Goal: Task Accomplishment & Management: Complete application form

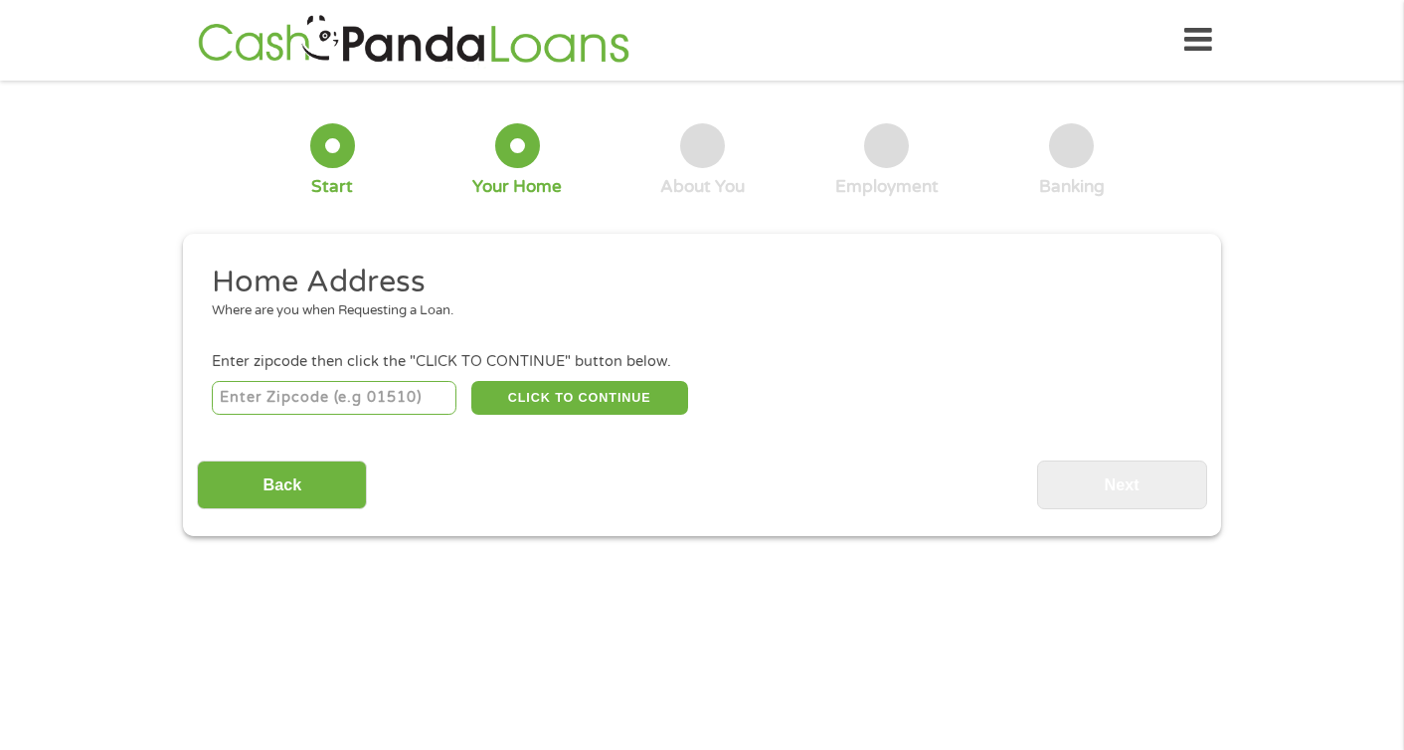
click at [368, 396] on input "number" at bounding box center [335, 398] width 246 height 34
type input "97124"
select select "[US_STATE]"
click at [532, 406] on button "CLICK TO CONTINUE" at bounding box center [579, 398] width 217 height 34
type input "97124"
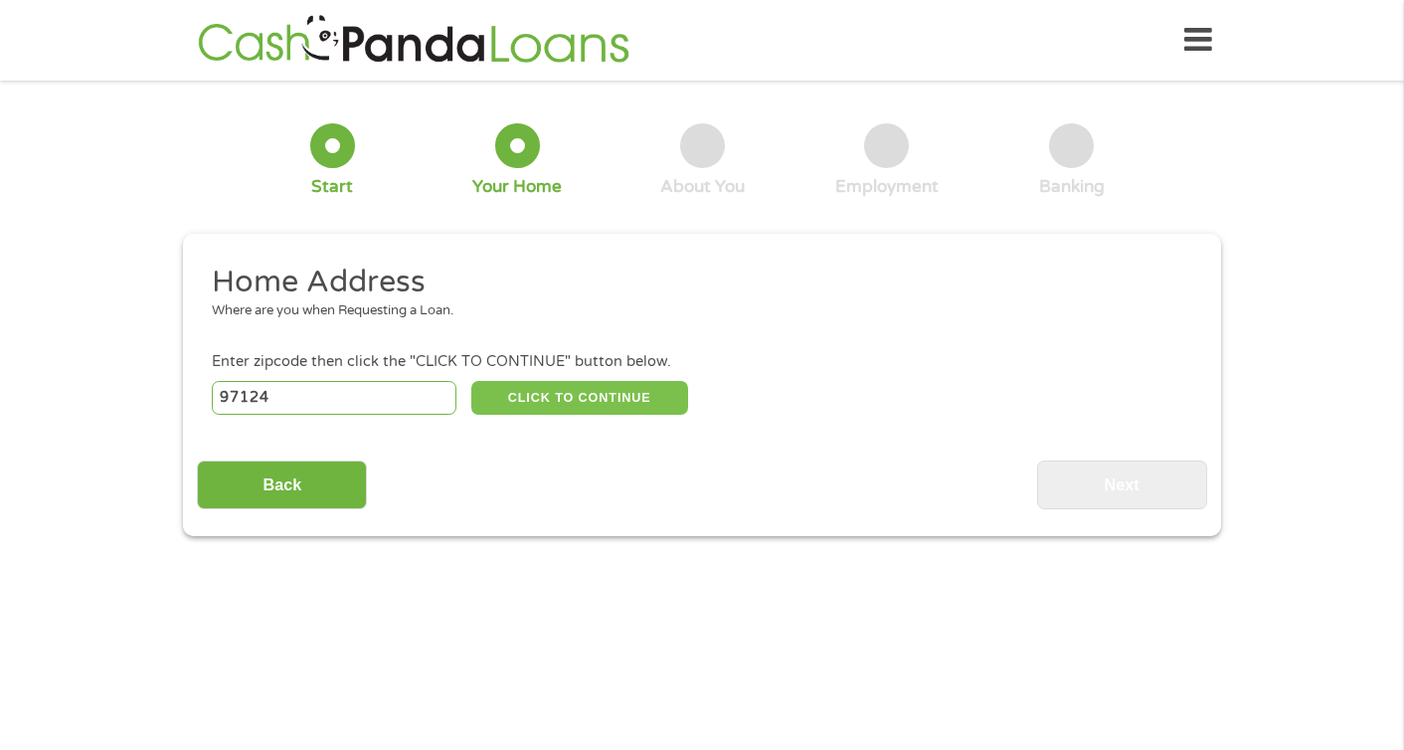
type input "Hillsboro"
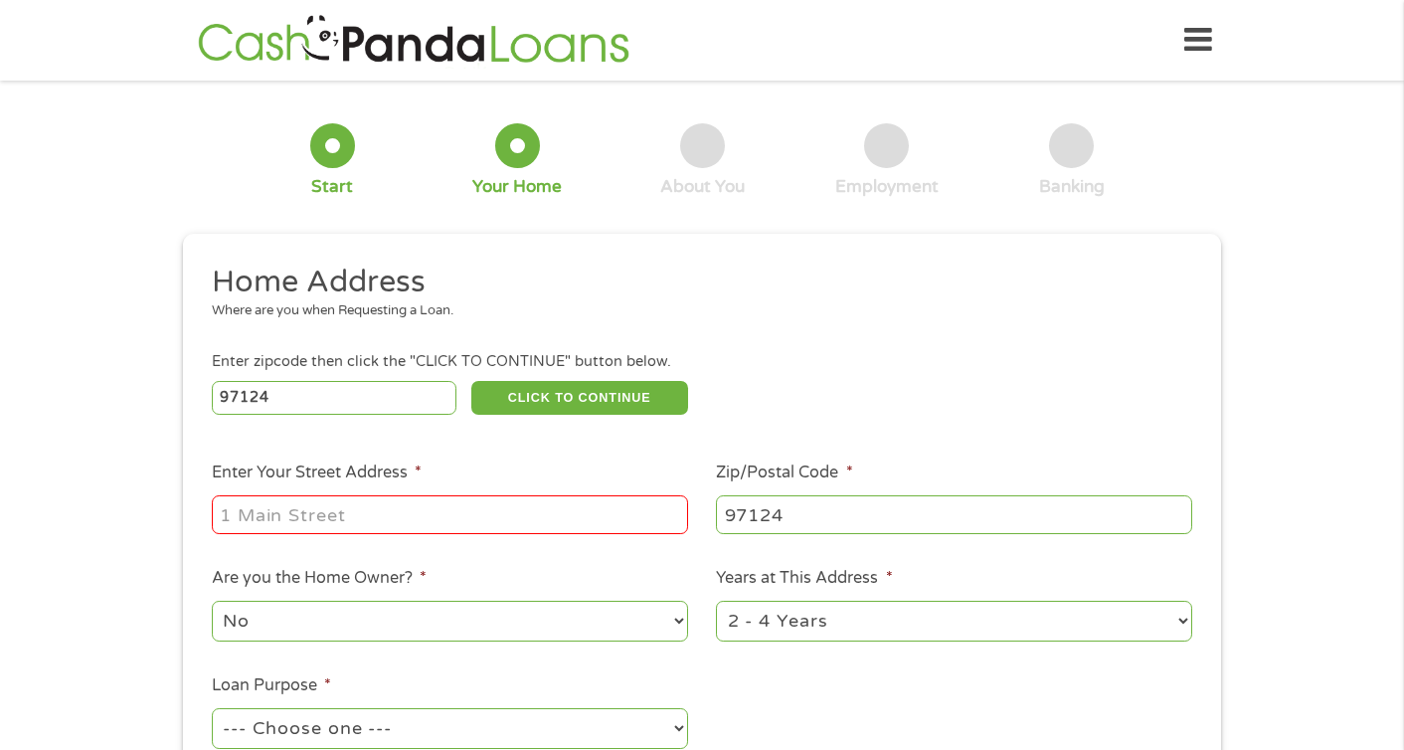
click at [429, 509] on input "Enter Your Street Address *" at bounding box center [450, 514] width 476 height 38
type input "1014 NW Jackson St"
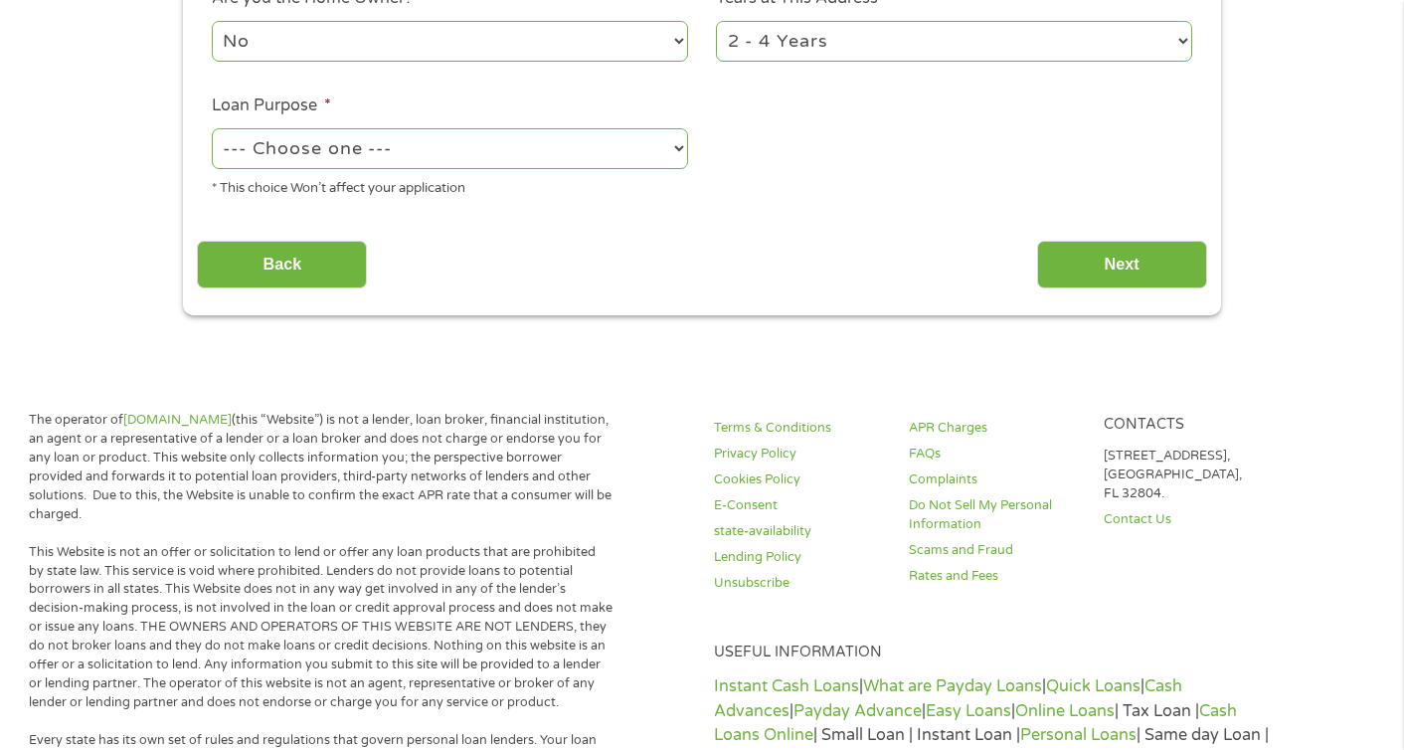
scroll to position [437, 0]
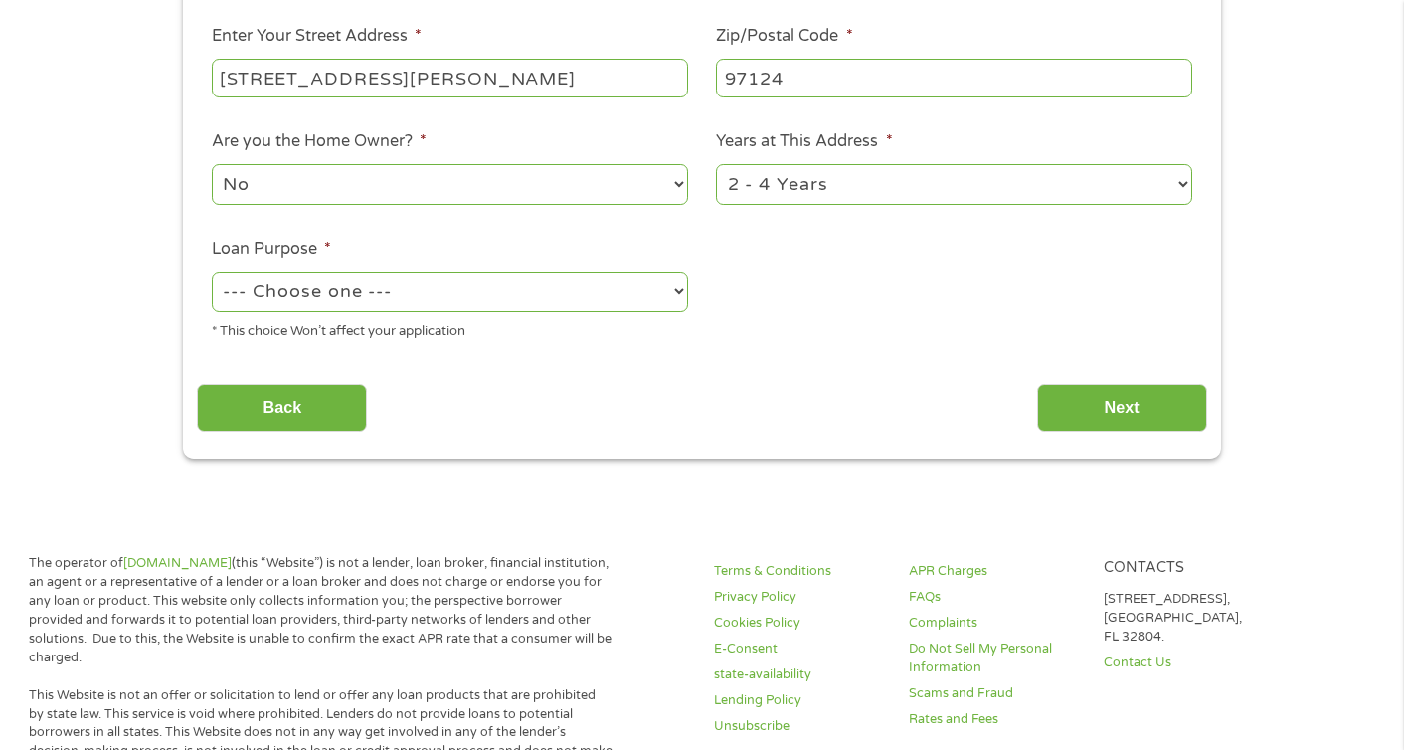
click at [675, 296] on select "--- Choose one --- Pay Bills Debt Consolidation Home Improvement Major Purchase…" at bounding box center [450, 291] width 476 height 41
select select "paybills"
click at [212, 272] on select "--- Choose one --- Pay Bills Debt Consolidation Home Improvement Major Purchase…" at bounding box center [450, 291] width 476 height 41
click at [1136, 404] on input "Next" at bounding box center [1122, 408] width 170 height 49
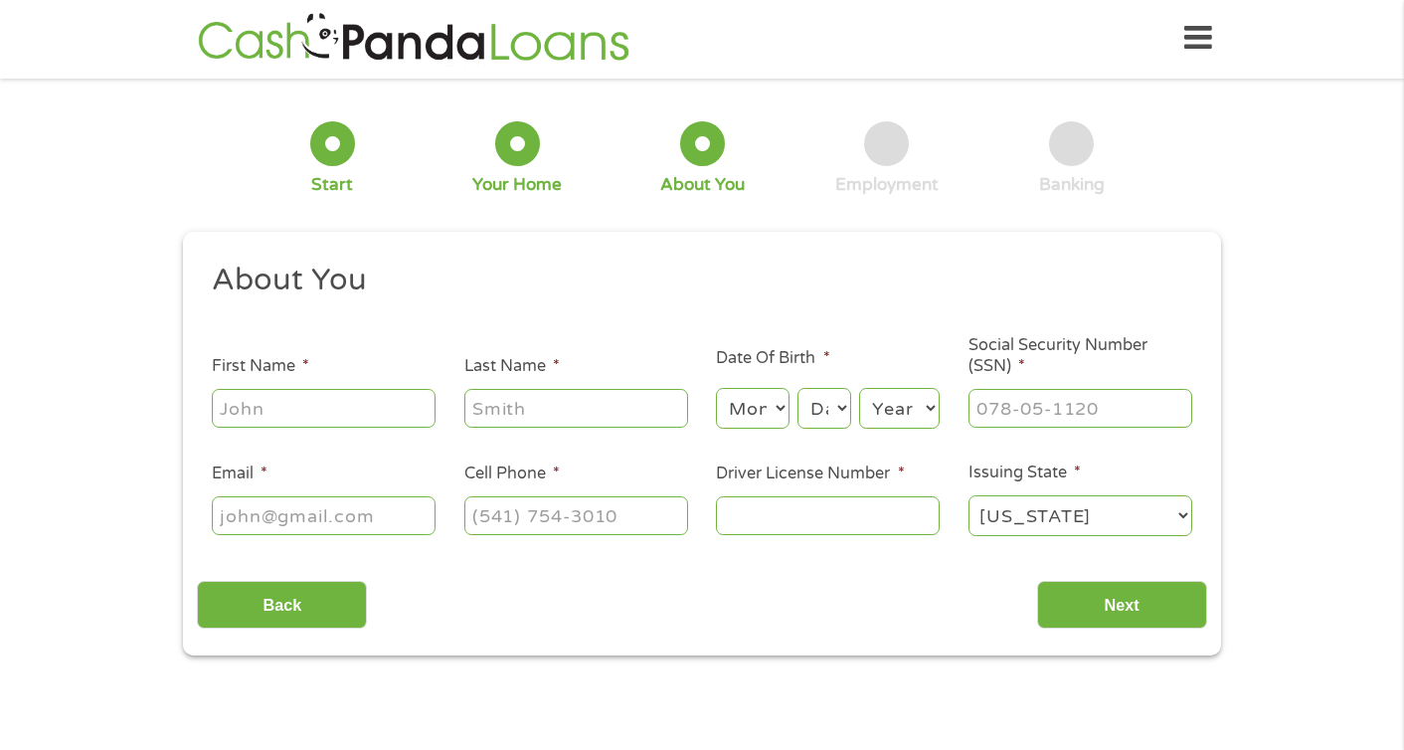
scroll to position [0, 0]
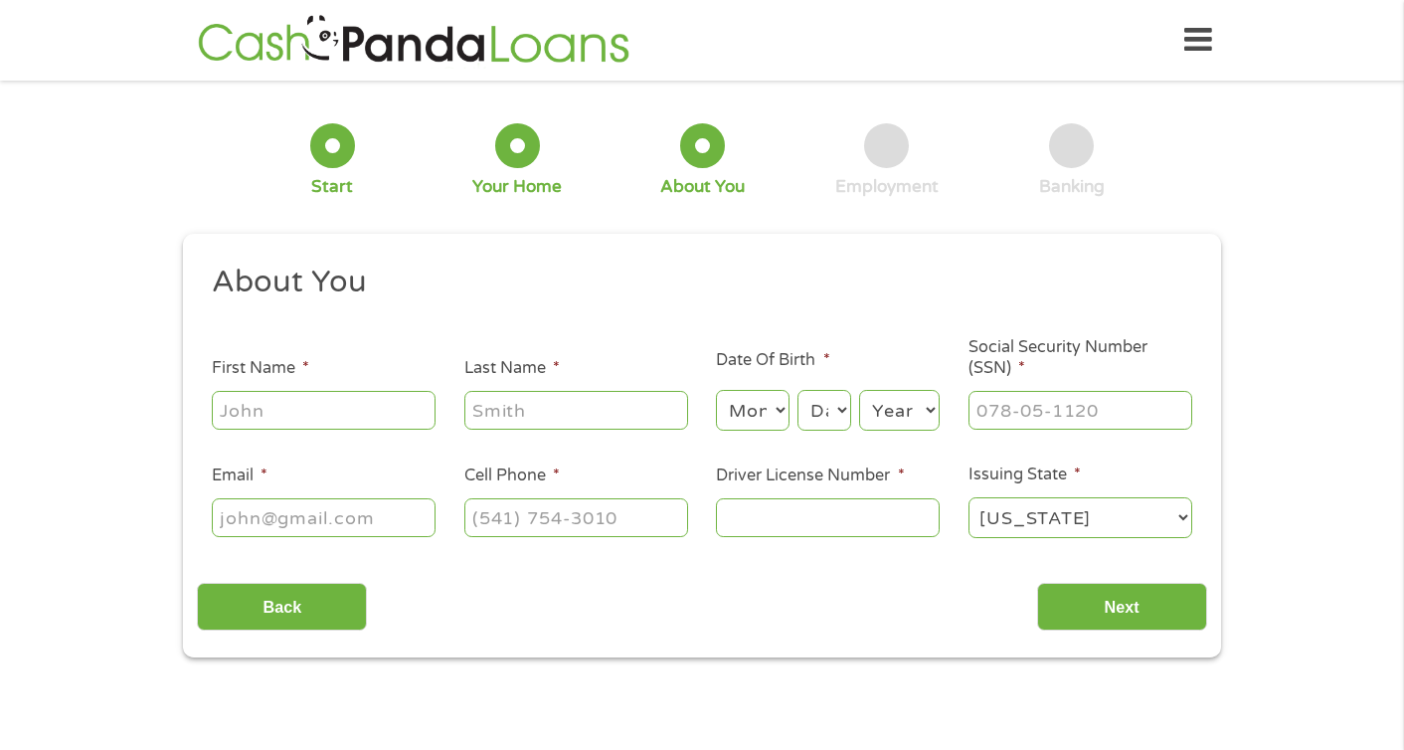
click at [413, 416] on input "First Name *" at bounding box center [324, 410] width 224 height 38
type input "Jessica"
type input "Riojas-Purinton"
type input "supervolley13@hotmail.com"
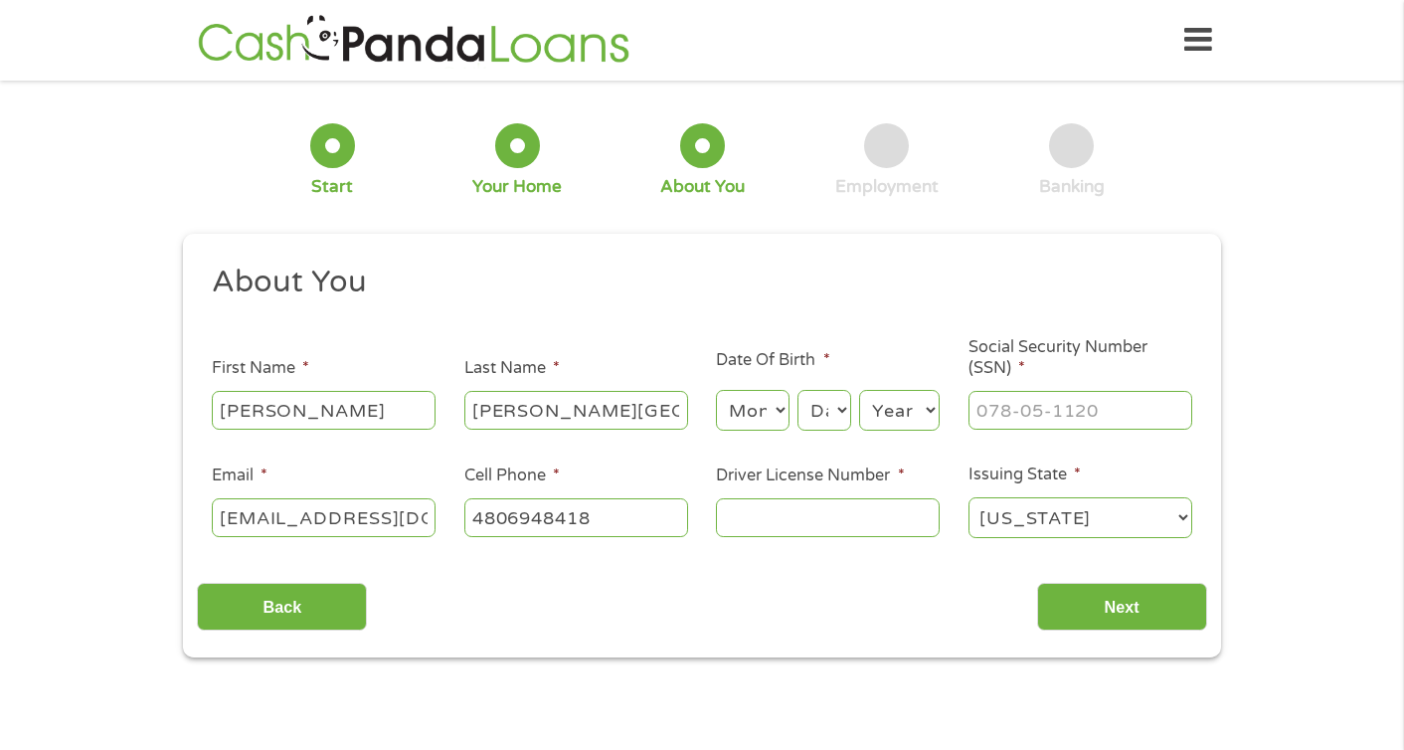
type input "(480) 694-8418"
click at [766, 536] on input "Driver License Number *" at bounding box center [828, 517] width 224 height 38
type input "C250183"
click at [782, 406] on select "Month 1 2 3 4 5 6 7 8 9 10 11 12" at bounding box center [752, 410] width 73 height 41
select select "2"
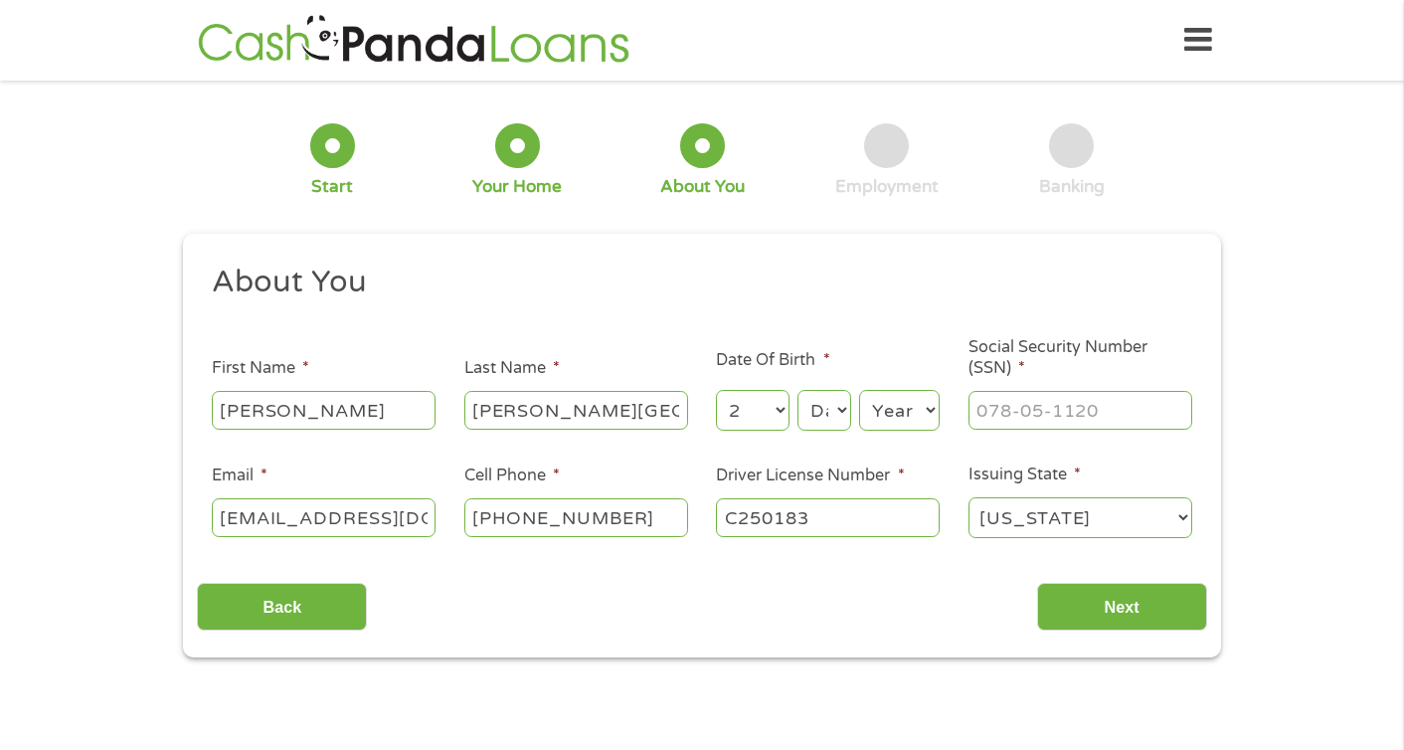
click at [716, 391] on select "Month 1 2 3 4 5 6 7 8 9 10 11 12" at bounding box center [752, 410] width 73 height 41
click at [838, 415] on select "Day 1 2 3 4 5 6 7 8 9 10 11 12 13 14 15 16 17 18 19 20 21 22 23 24 25 26 27 28 …" at bounding box center [825, 410] width 54 height 41
select select "4"
click at [798, 391] on select "Day 1 2 3 4 5 6 7 8 9 10 11 12 13 14 15 16 17 18 19 20 21 22 23 24 25 26 27 28 …" at bounding box center [825, 410] width 54 height 41
click at [888, 422] on select "Year 2007 2006 2005 2004 2003 2002 2001 2000 1999 1998 1997 1996 1995 1994 1993…" at bounding box center [899, 410] width 81 height 41
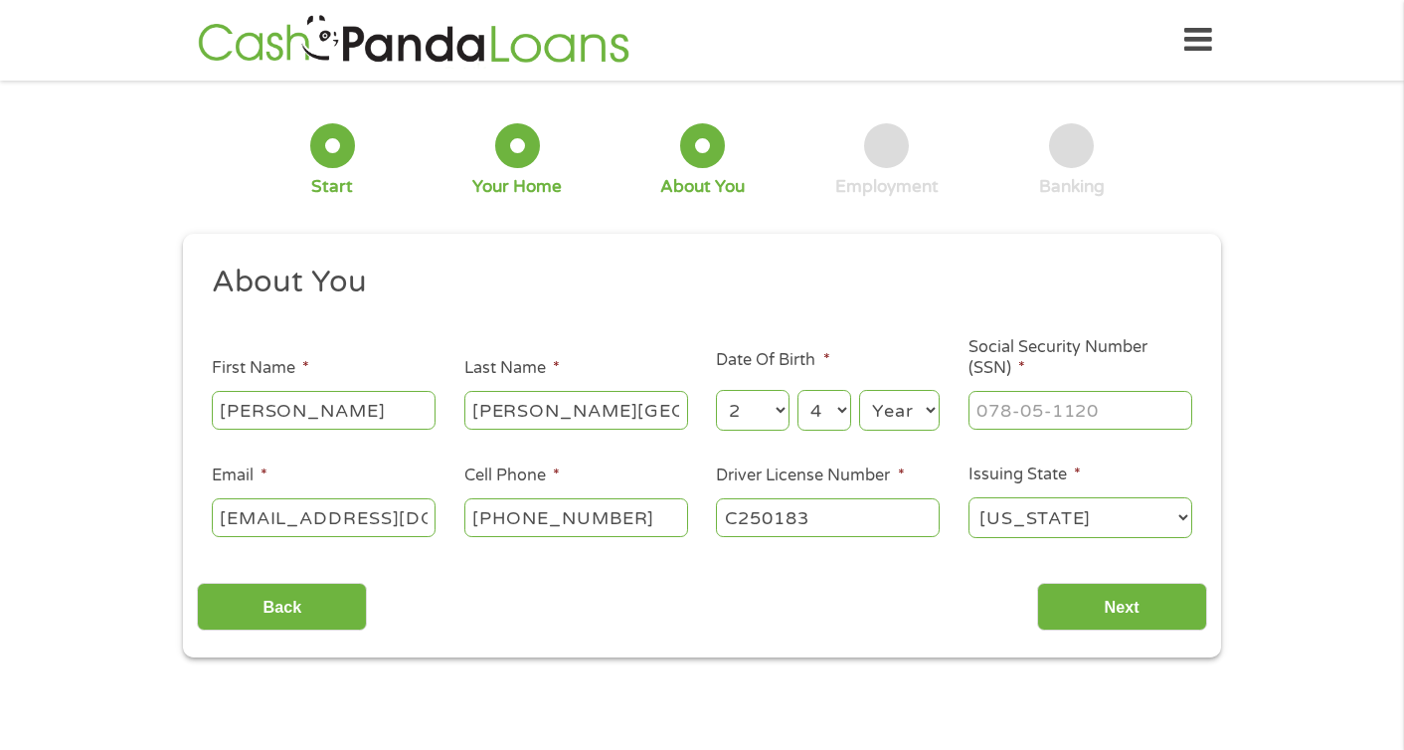
select select "1985"
click at [859, 391] on select "Year 2007 2006 2005 2004 2003 2002 2001 2000 1999 1998 1997 1996 1995 1994 1993…" at bounding box center [899, 410] width 81 height 41
click at [1037, 420] on input "___-__-____" at bounding box center [1081, 410] width 224 height 38
type input "601-17-5477"
click at [1138, 615] on input "Next" at bounding box center [1122, 607] width 170 height 49
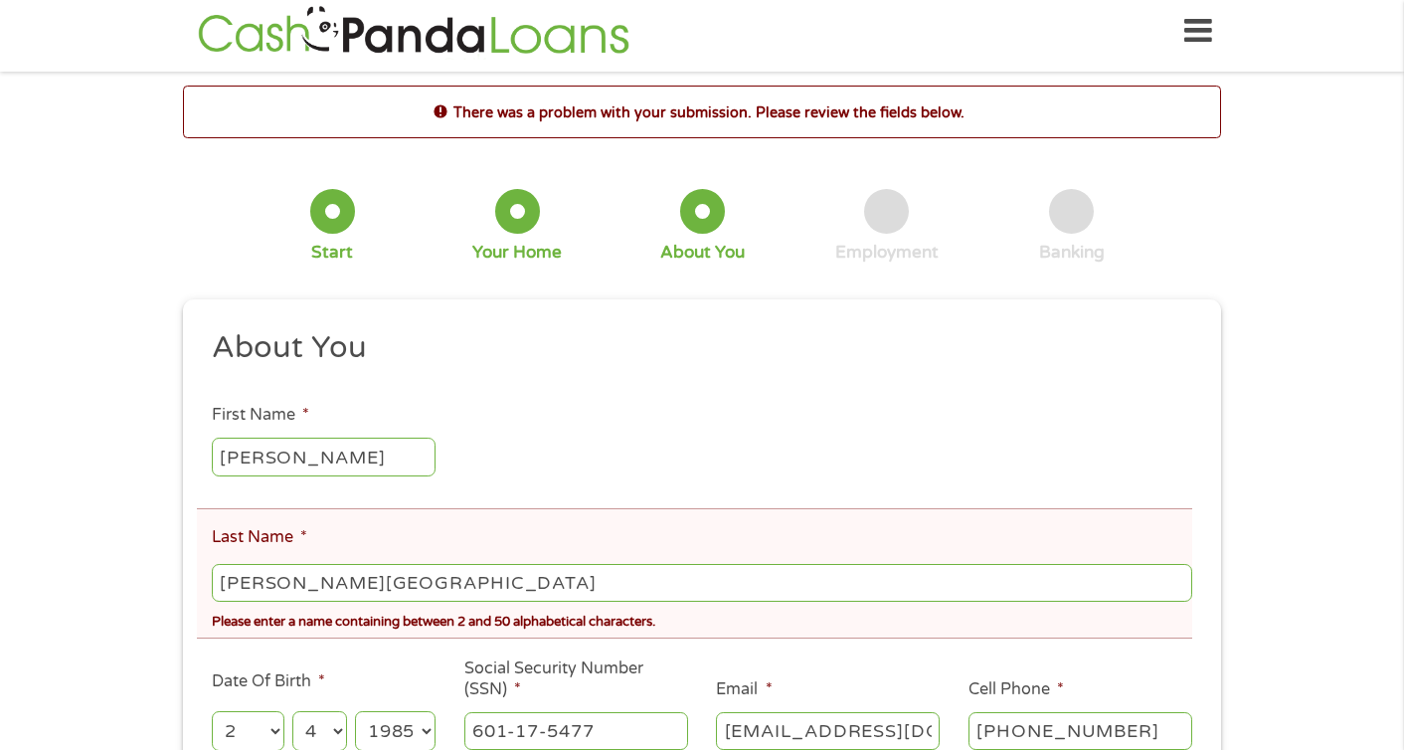
scroll to position [93, 0]
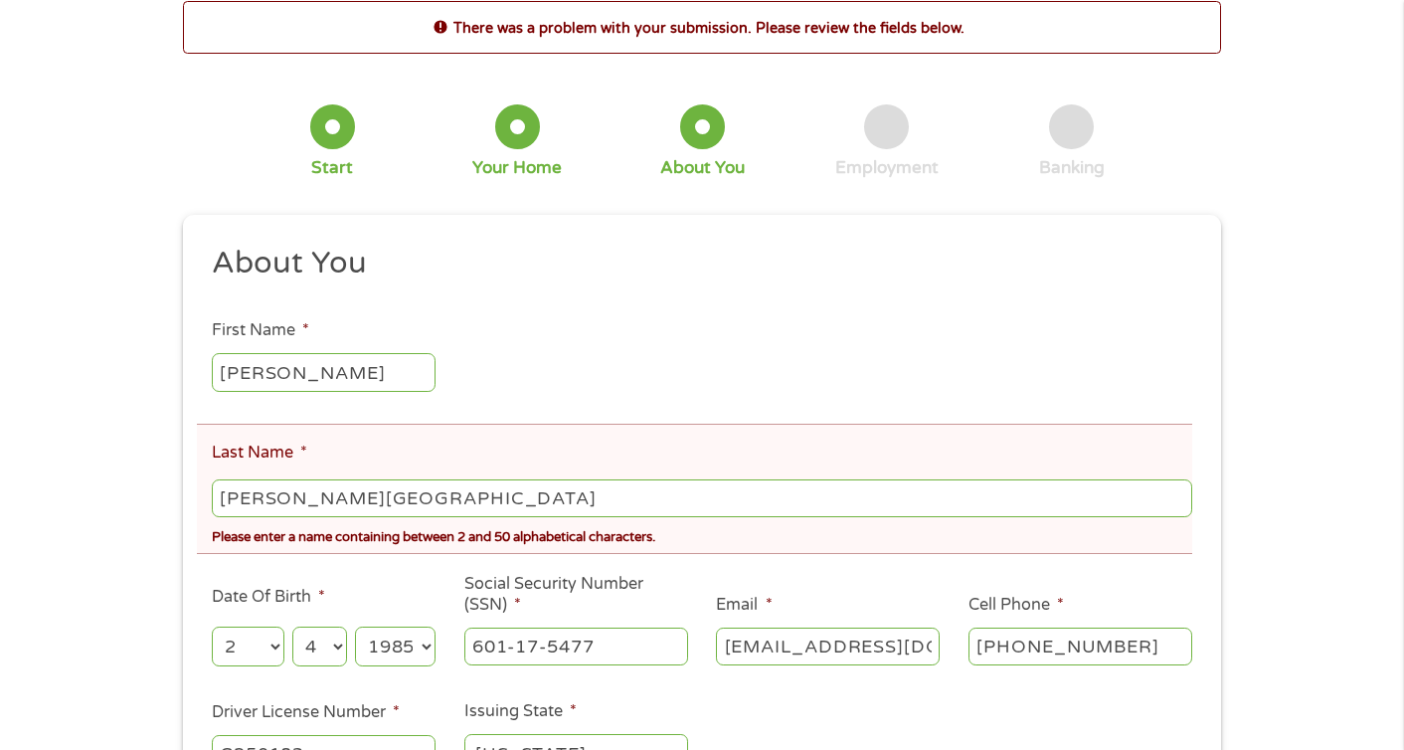
click at [287, 507] on input "Riojas-Purinton" at bounding box center [702, 498] width 981 height 38
type input "RiojasPurinton"
click at [1317, 449] on div "There was a problem with your submission. Please review the fields below. 1 Sta…" at bounding box center [702, 447] width 1404 height 893
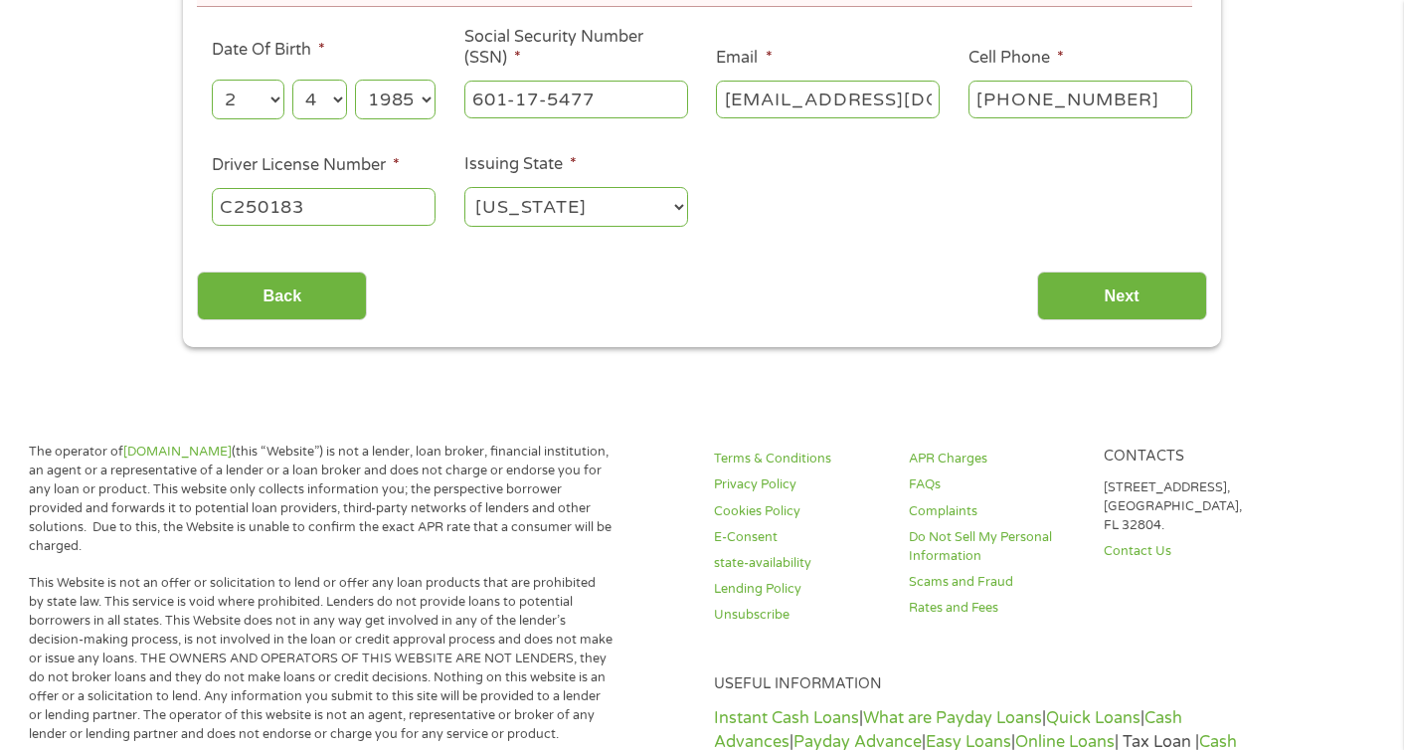
scroll to position [682, 0]
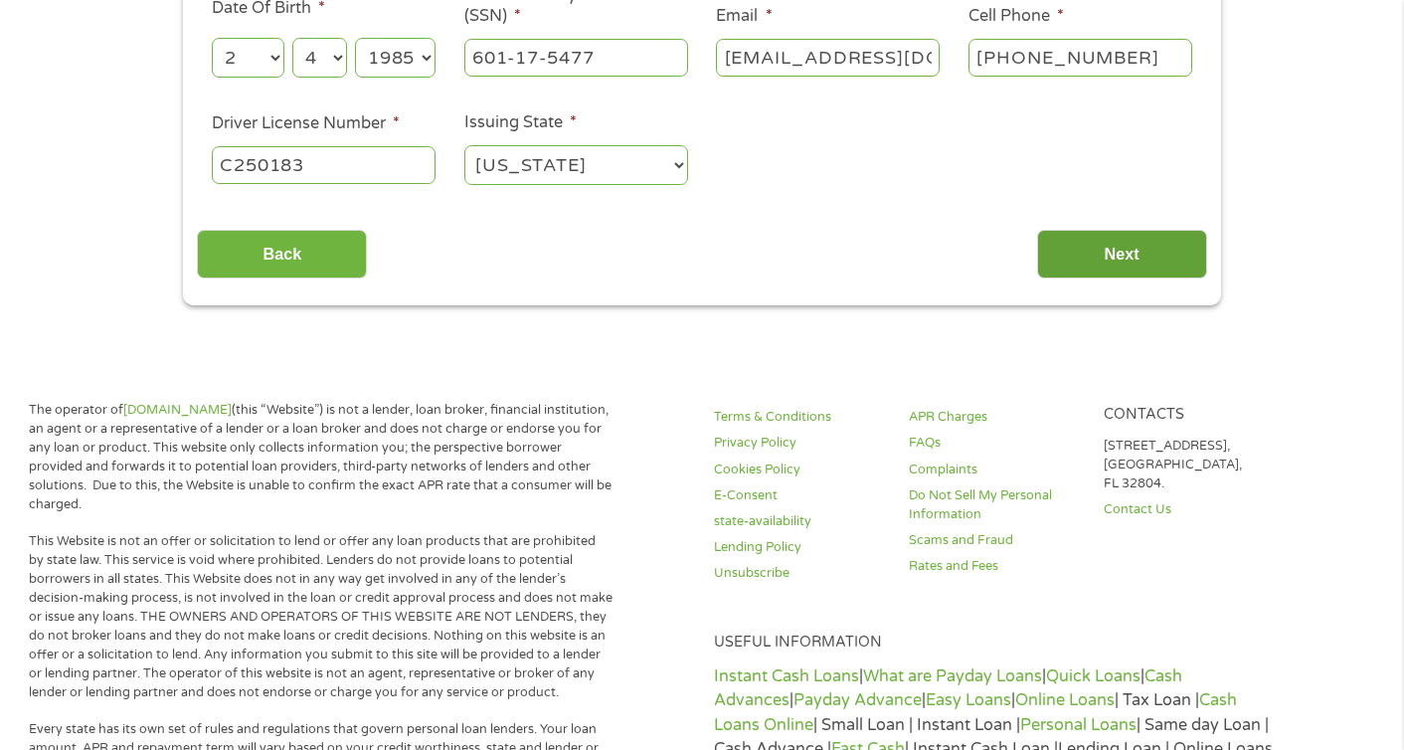
click at [1118, 258] on input "Next" at bounding box center [1122, 254] width 170 height 49
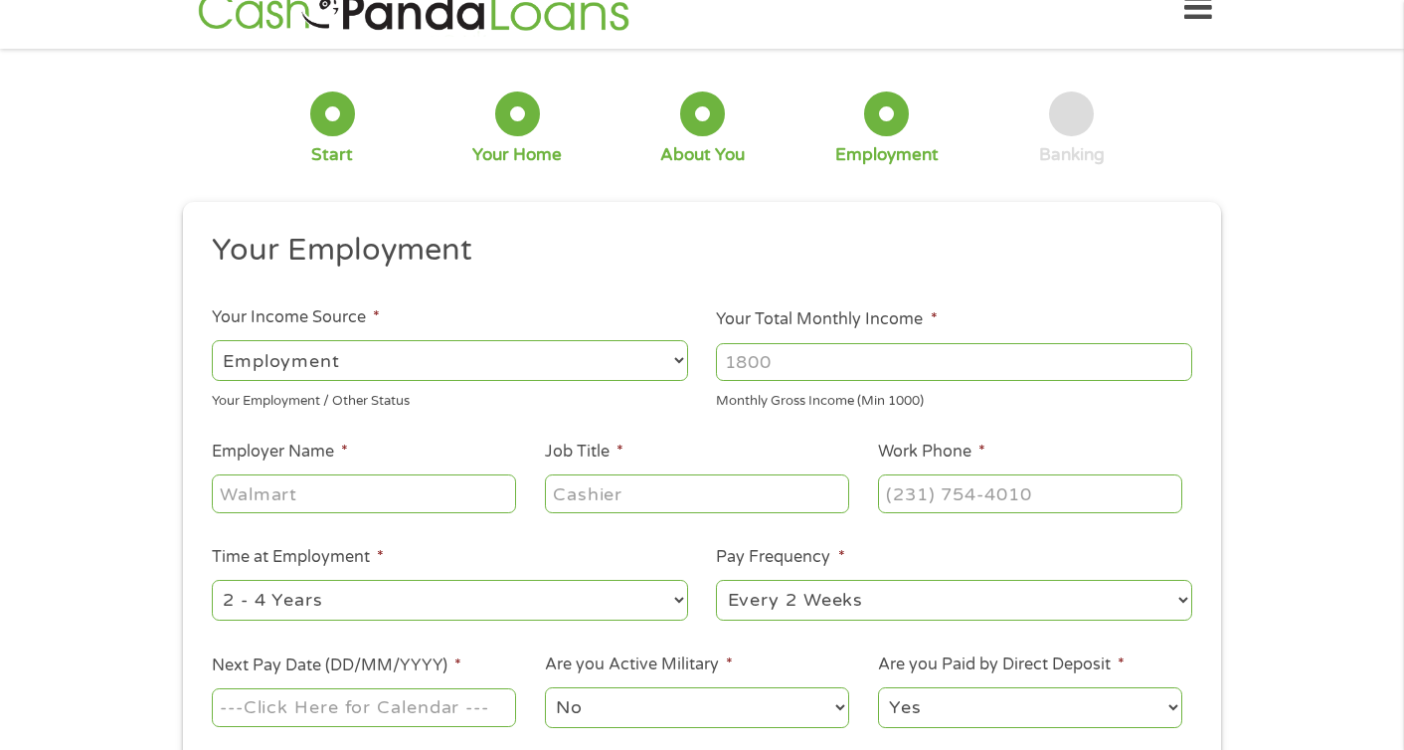
scroll to position [0, 0]
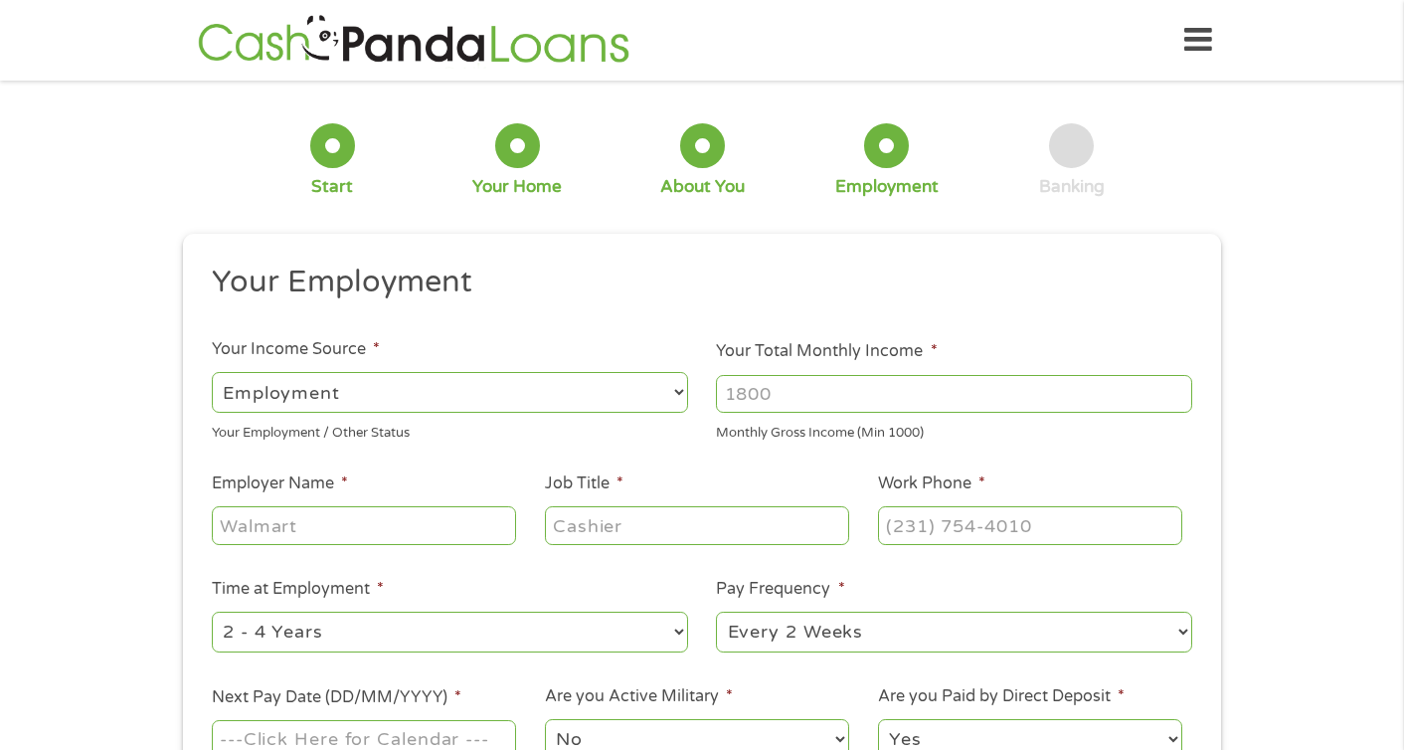
click at [777, 395] on input "Your Total Monthly Income *" at bounding box center [954, 394] width 476 height 38
type input "10000"
click at [336, 526] on input "Employer Name *" at bounding box center [364, 525] width 304 height 38
type input "Portland Fire and Rescue"
type input "Firefighter"
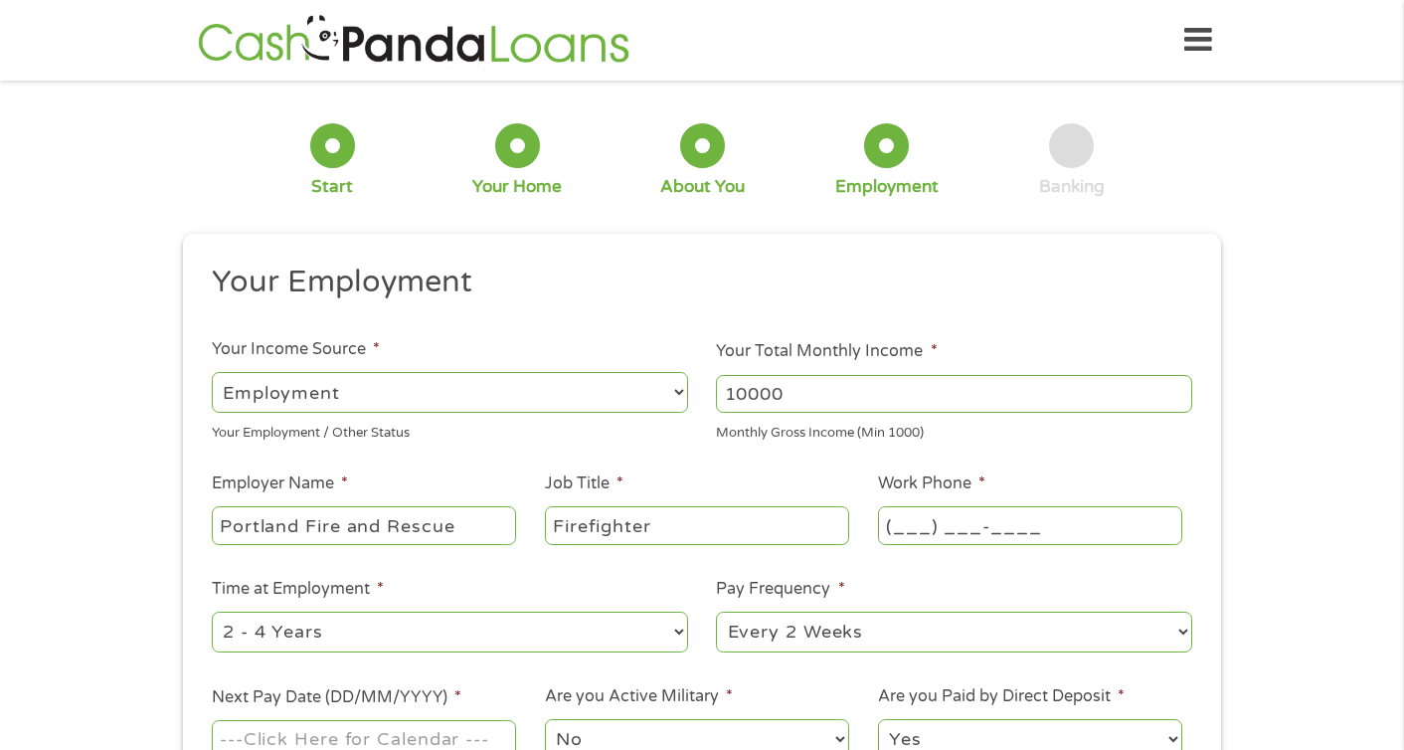
click at [963, 518] on input "(___) ___-____" at bounding box center [1030, 525] width 304 height 38
type input "(503) 823-3700"
click at [1323, 496] on div "1 Start 2 Your Home 3 About You 4 Employment 5 Banking 6 This field is hidden w…" at bounding box center [702, 486] width 1404 height 785
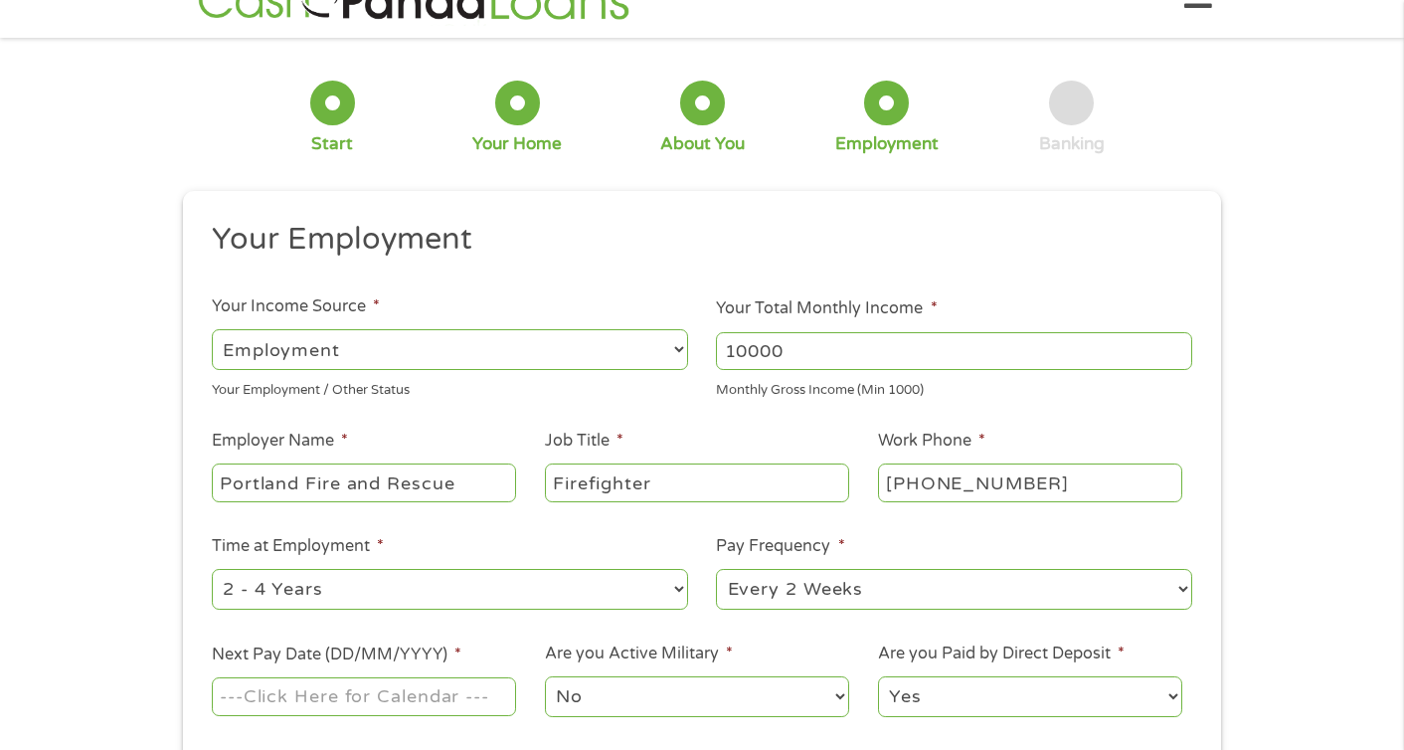
scroll to position [150, 0]
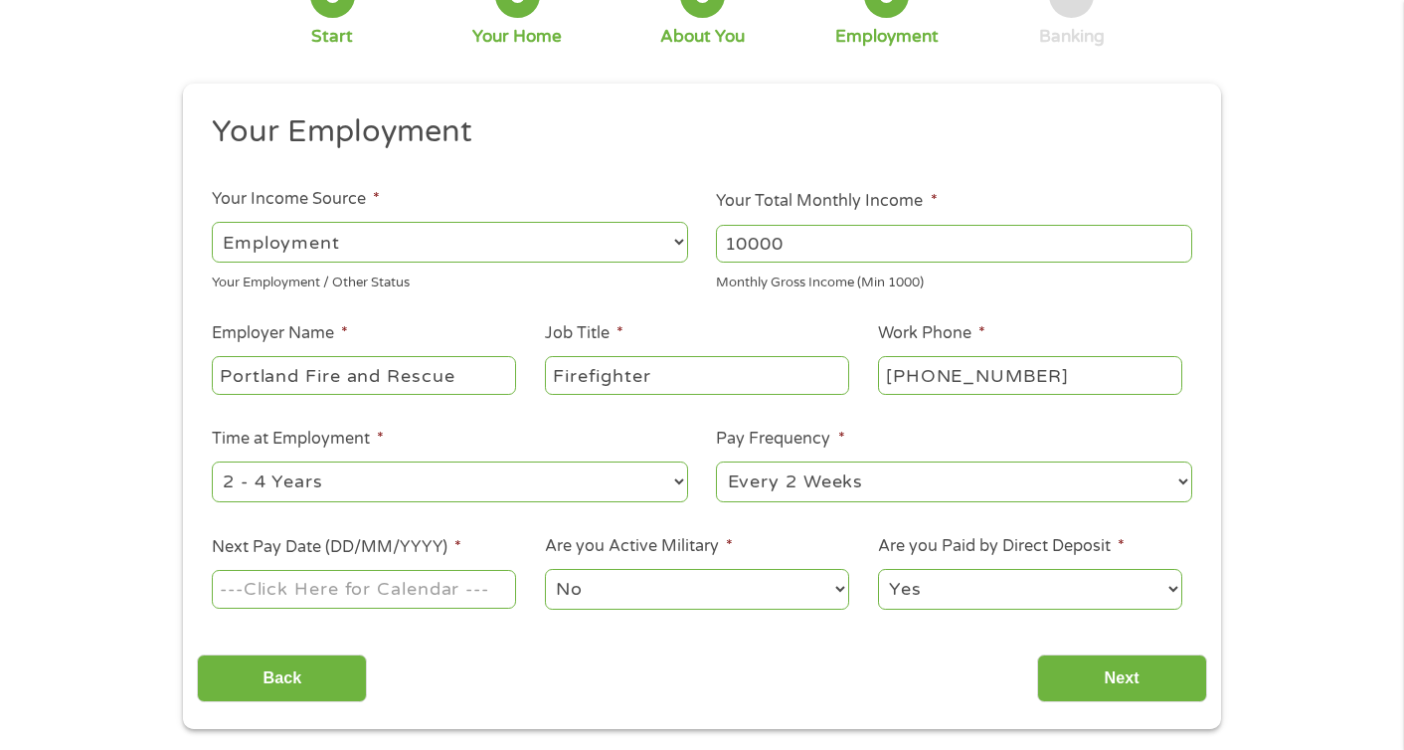
click at [311, 600] on input "Next Pay Date (DD/MM/YYYY) *" at bounding box center [364, 589] width 304 height 38
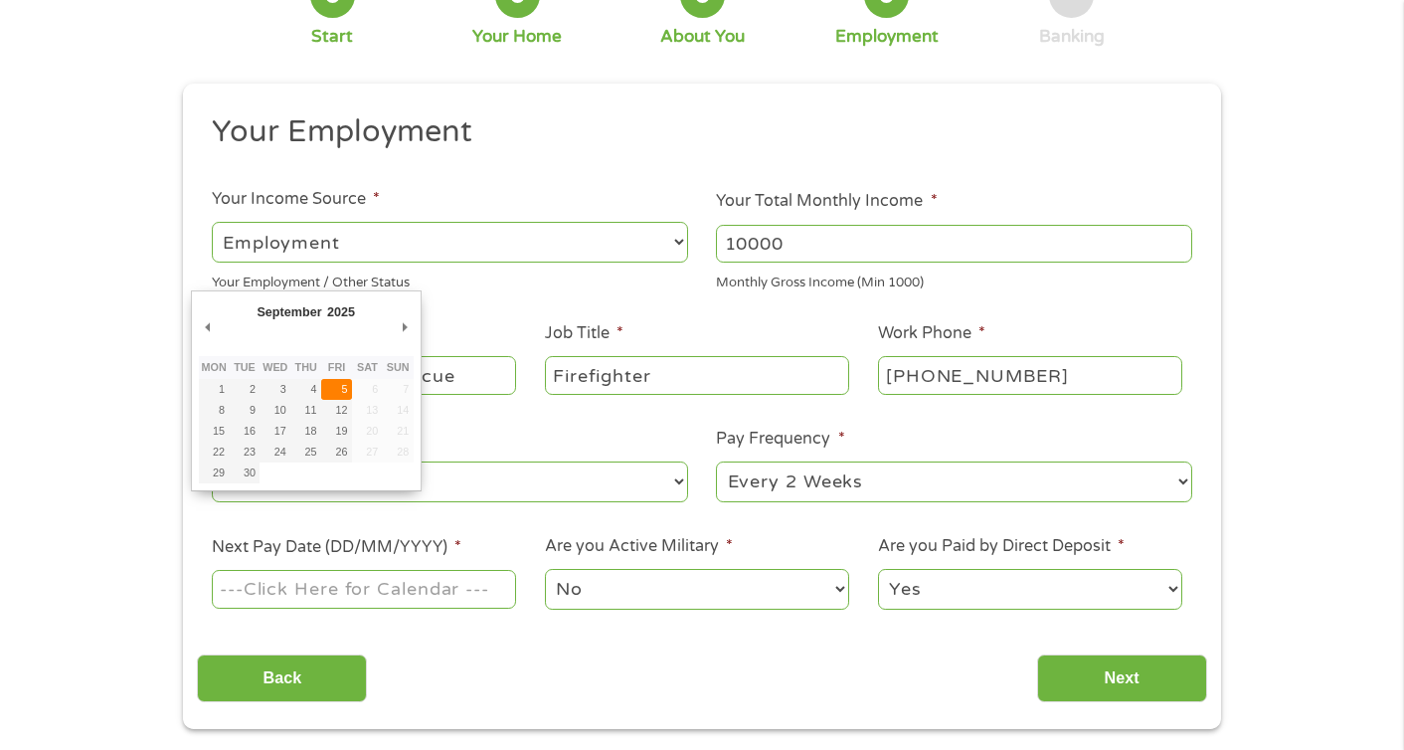
type input "05/09/2025"
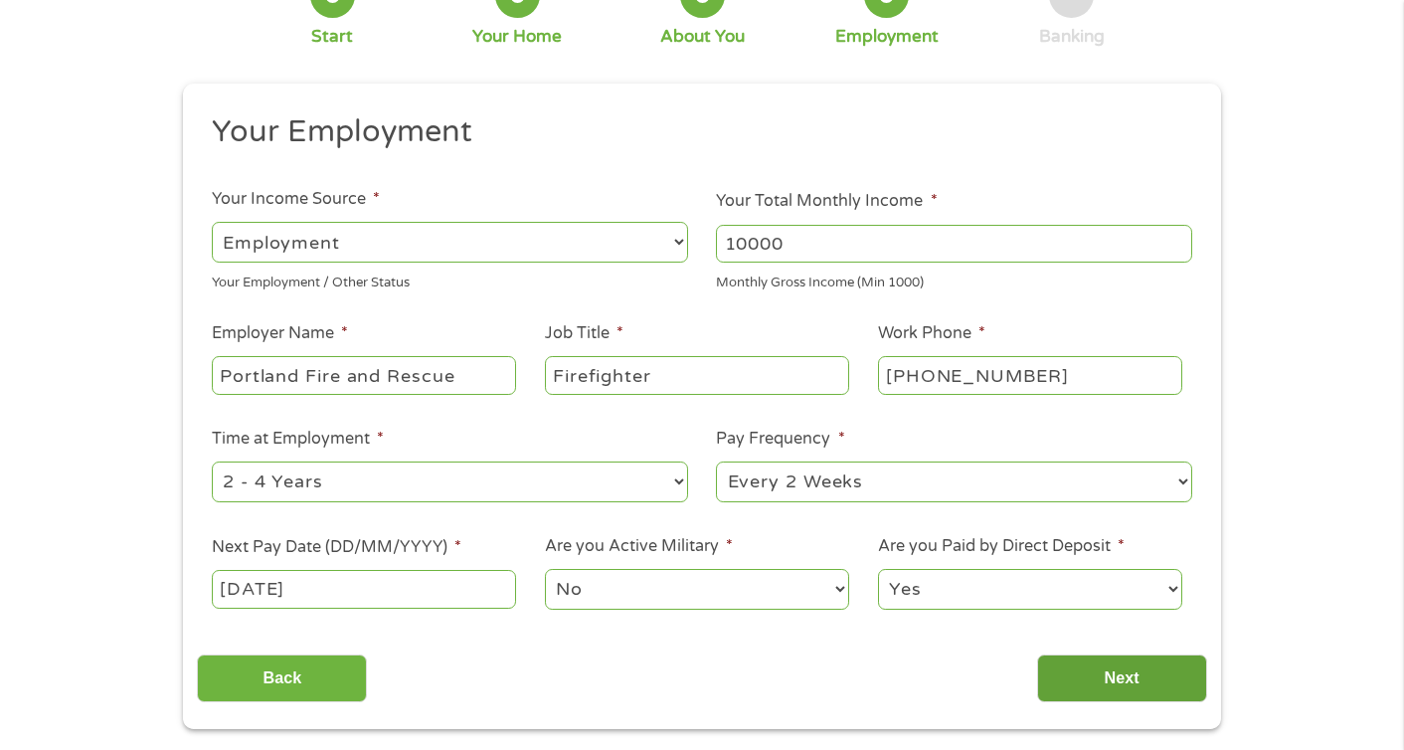
click at [1115, 671] on input "Next" at bounding box center [1122, 678] width 170 height 49
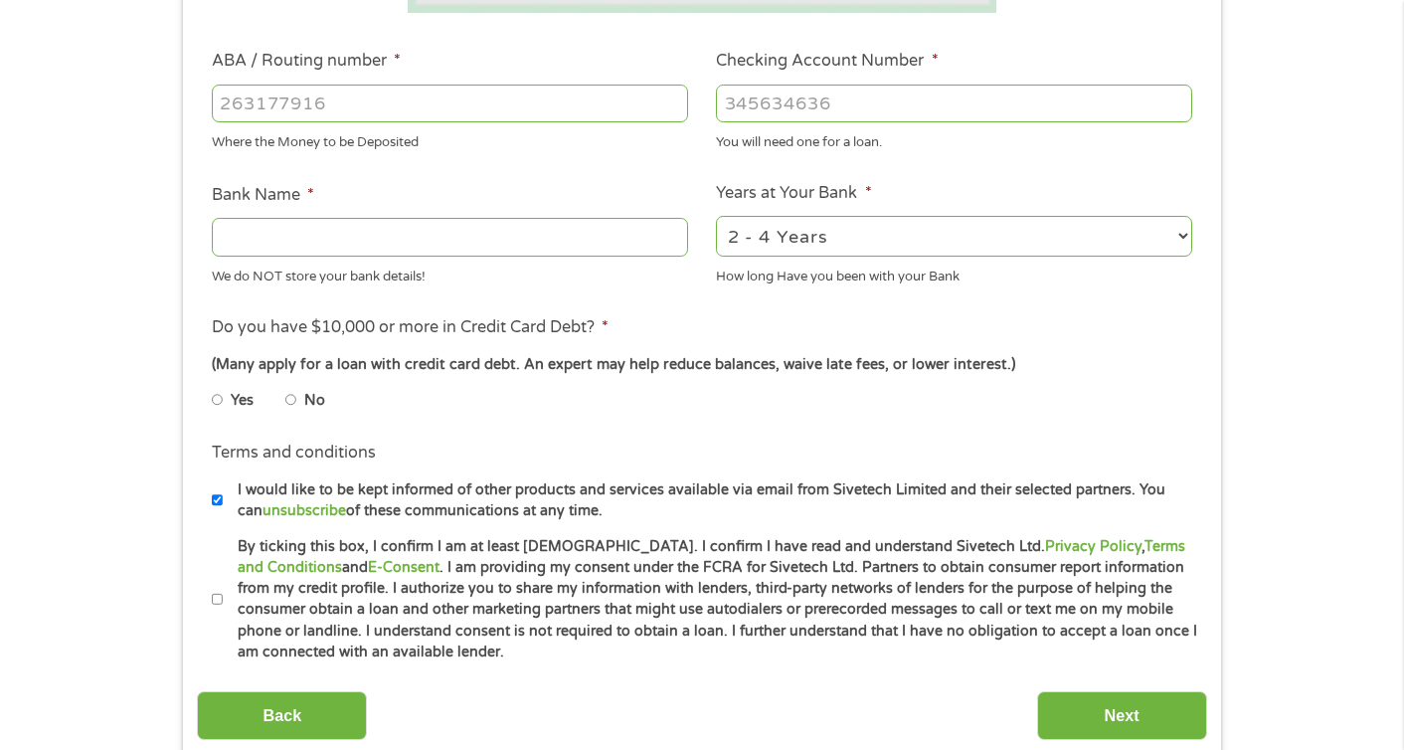
scroll to position [588, 0]
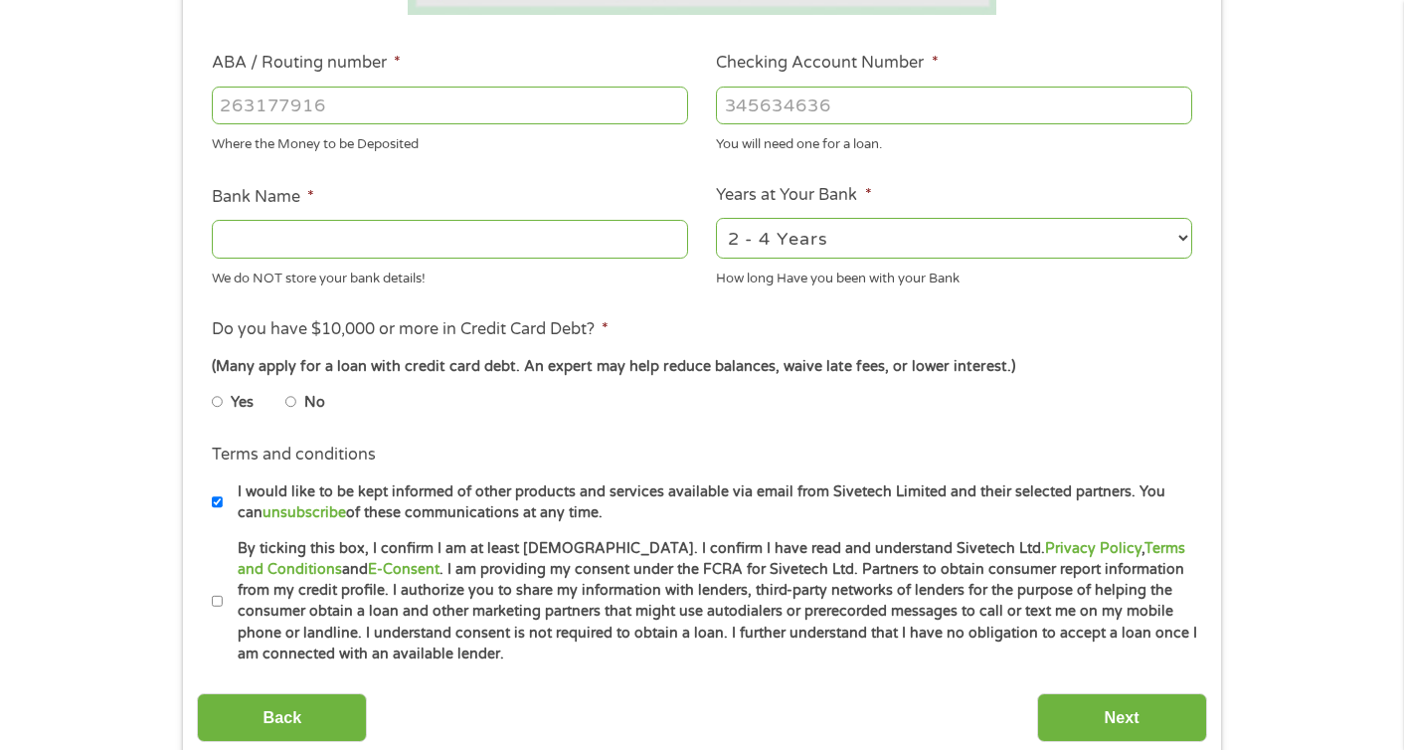
click at [290, 104] on input "ABA / Routing number *" at bounding box center [450, 106] width 476 height 38
type input "122105278"
type input "WELLS FARGO BANK NA ARIZONA"
type input "122105278"
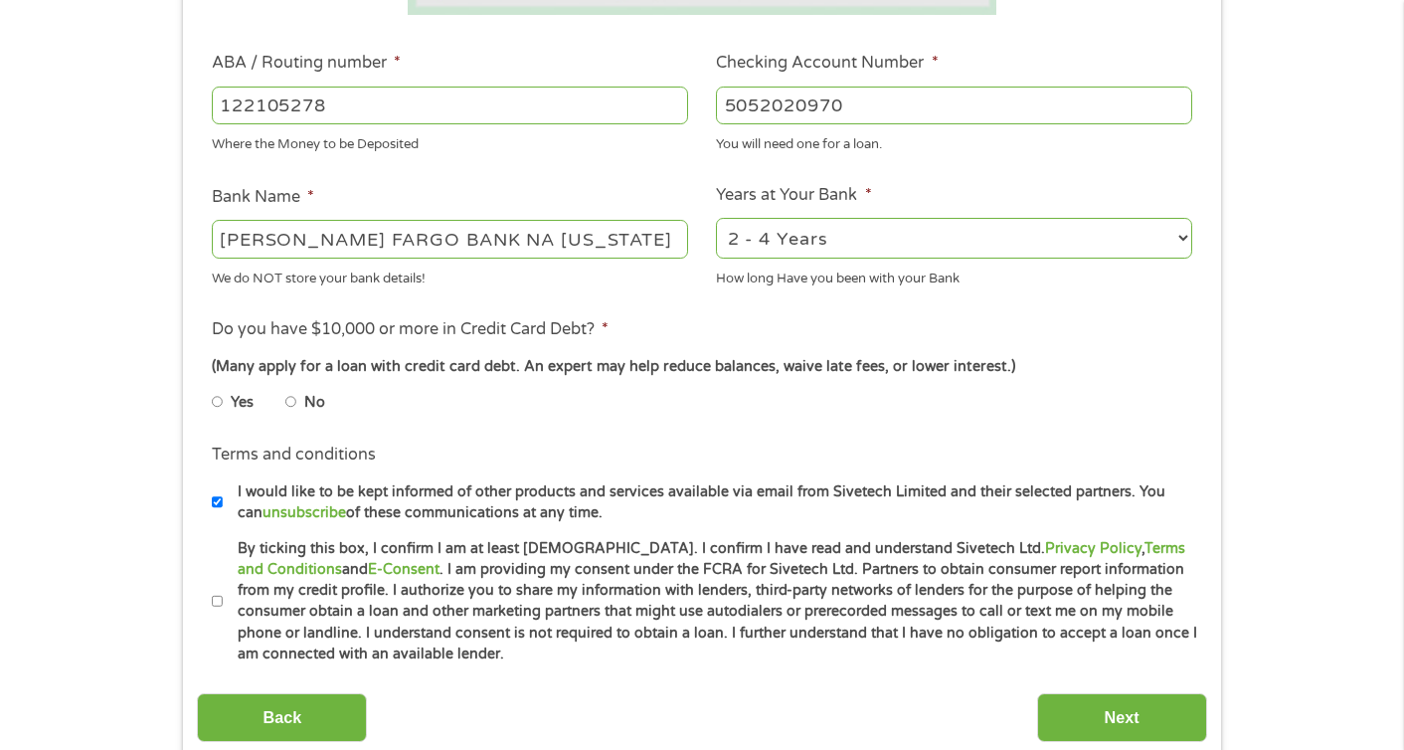
type input "5052020970"
click at [888, 234] on select "2 - 4 Years 6 - 12 Months 1 - 2 Years Over 4 Years" at bounding box center [954, 238] width 476 height 41
select select "60months"
click at [716, 218] on select "2 - 4 Years 6 - 12 Months 1 - 2 Years Over 4 Years" at bounding box center [954, 238] width 476 height 41
click at [289, 399] on input "No" at bounding box center [291, 402] width 12 height 32
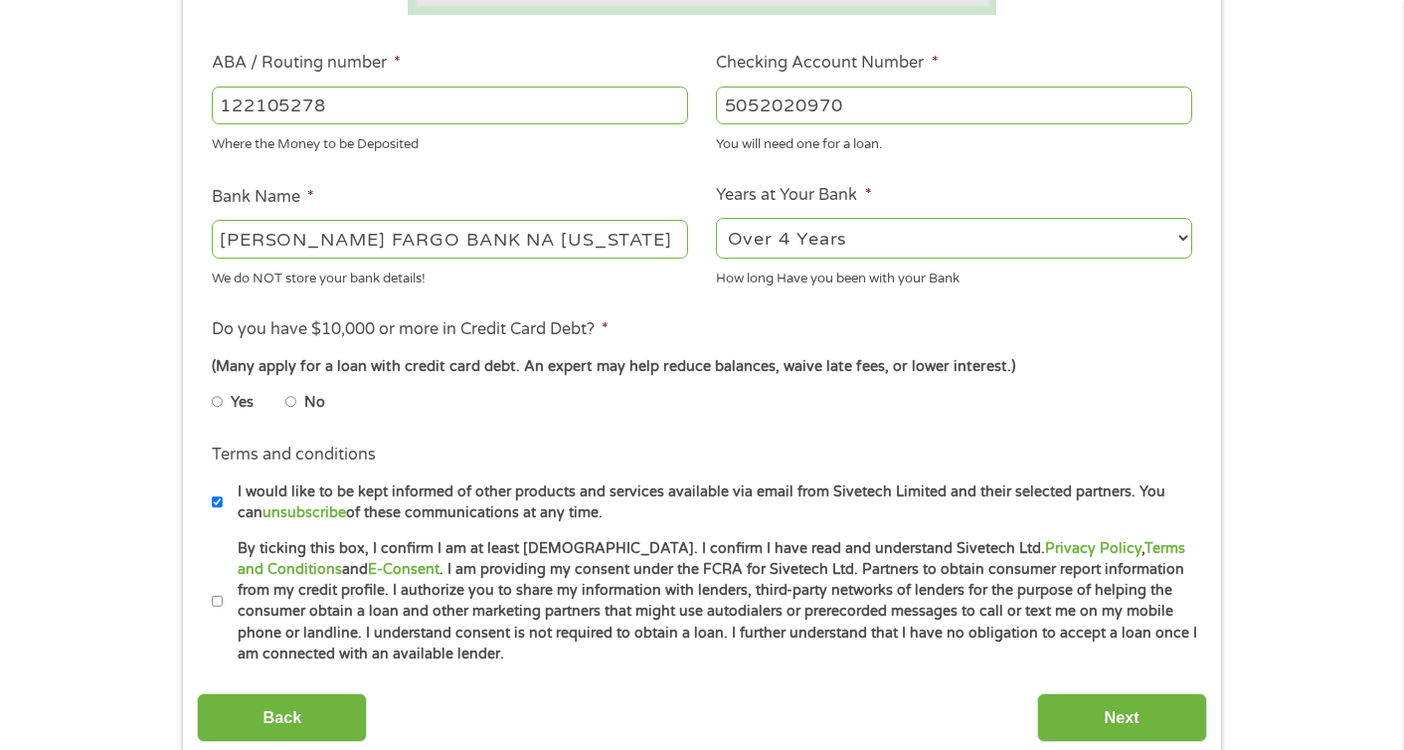
radio input "true"
click at [219, 601] on input "By ticking this box, I confirm I am at least 18 years old. I confirm I have rea…" at bounding box center [218, 602] width 12 height 32
checkbox input "true"
click at [1111, 708] on input "Next" at bounding box center [1122, 717] width 170 height 49
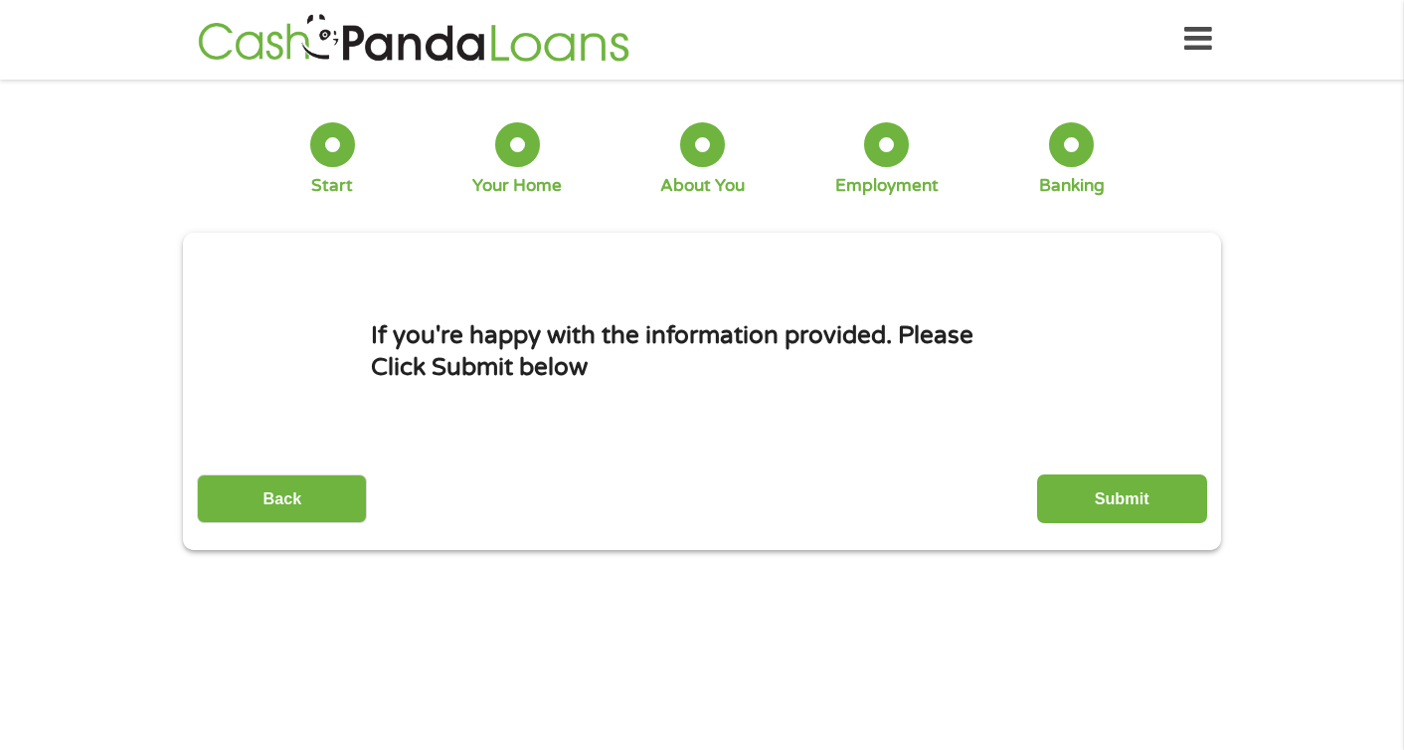
scroll to position [0, 0]
click at [1094, 498] on input "Submit" at bounding box center [1122, 499] width 170 height 49
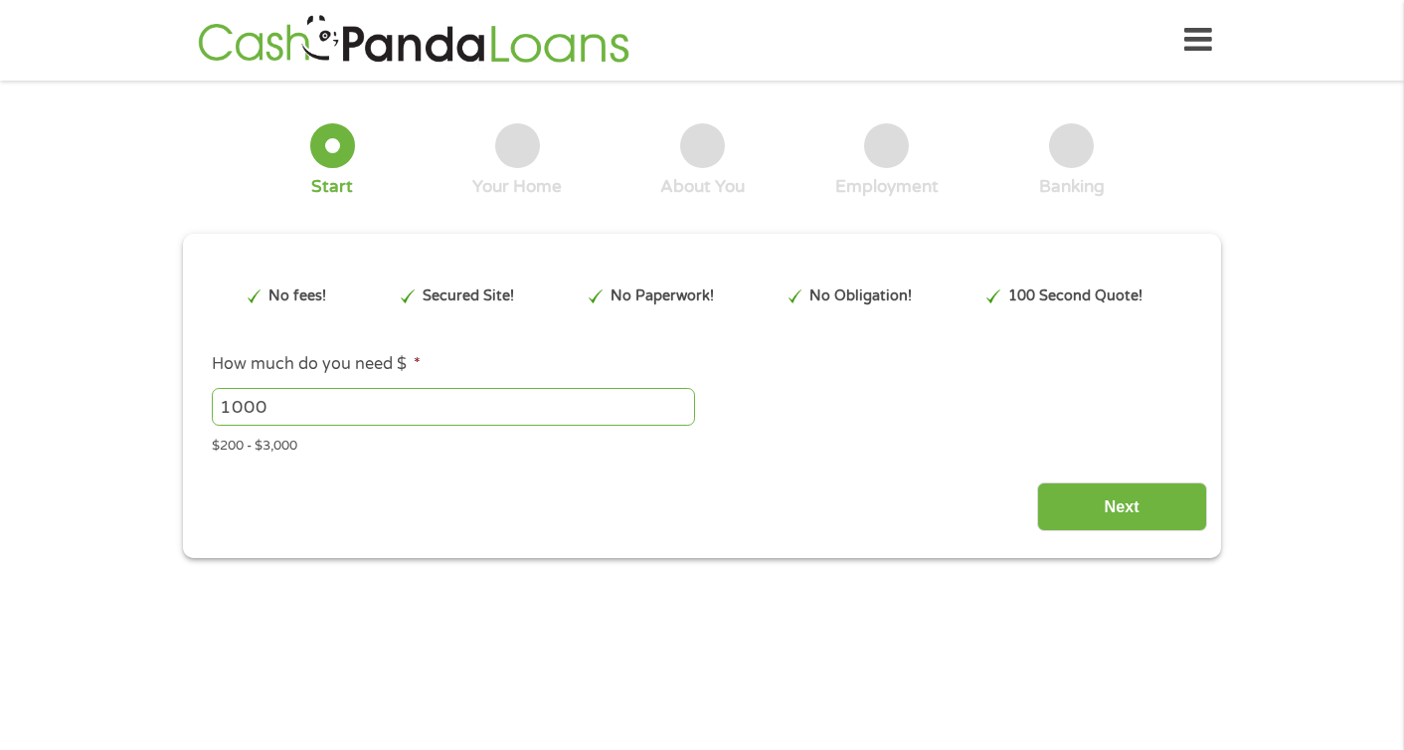
type input "Cj0KCQjwn8XFBhCxARIsAMyH8BsdAIBkxVW6WMnxfTy6kHBRhAwutbBrbQnlxUiwC-kTr8WWDqqfyic…"
